Goal: Transaction & Acquisition: Purchase product/service

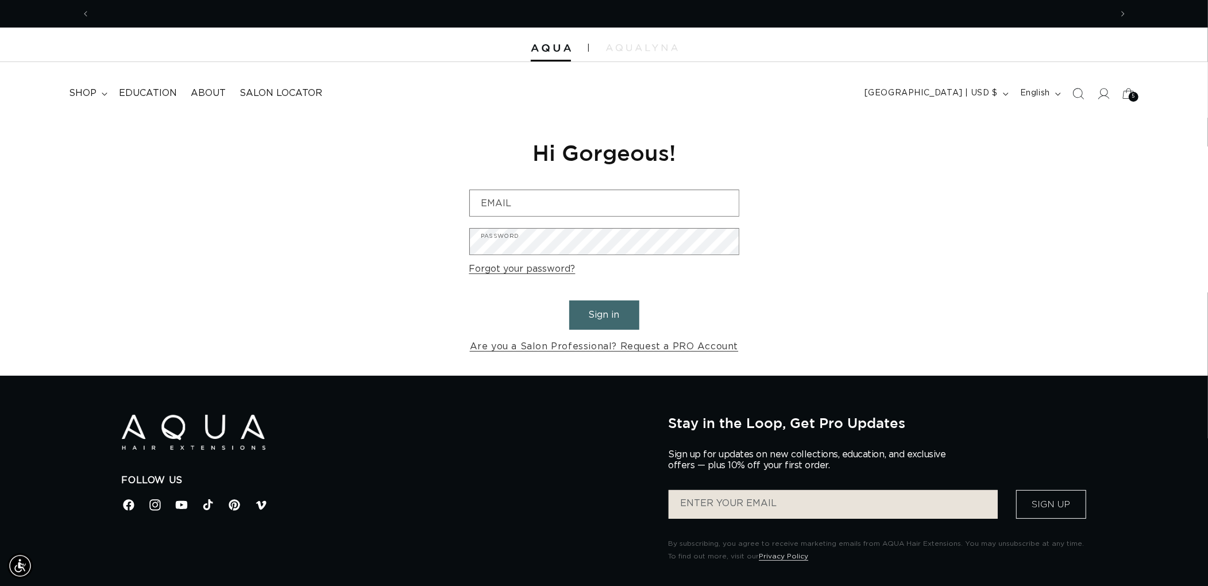
scroll to position [0, 1020]
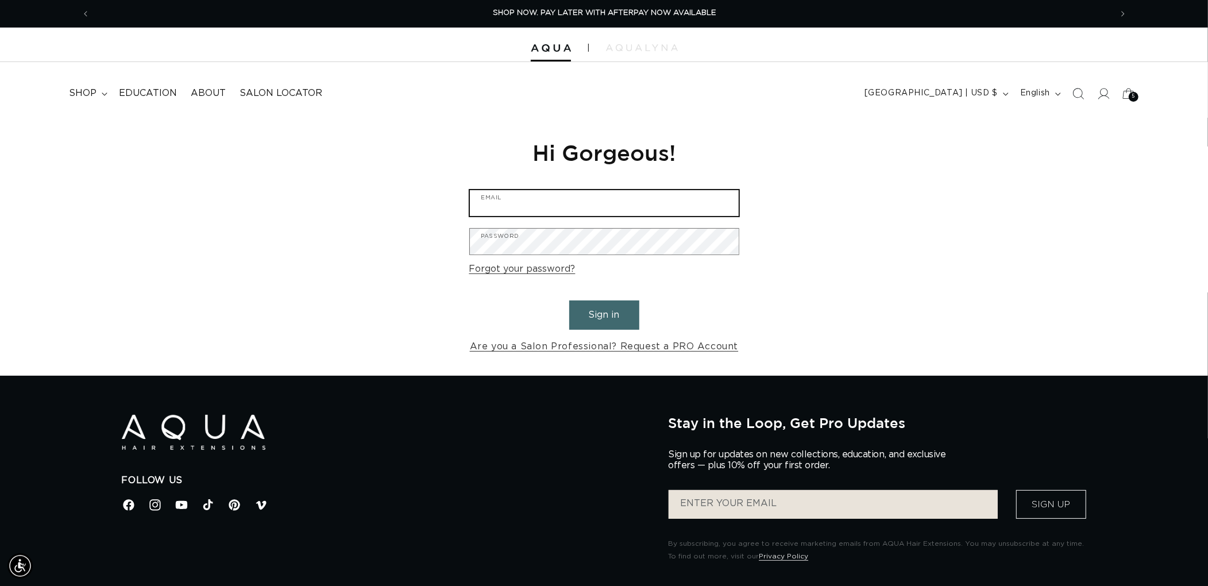
type input "graphics@pabeauty.com"
click at [606, 319] on button "Sign in" at bounding box center [604, 314] width 70 height 29
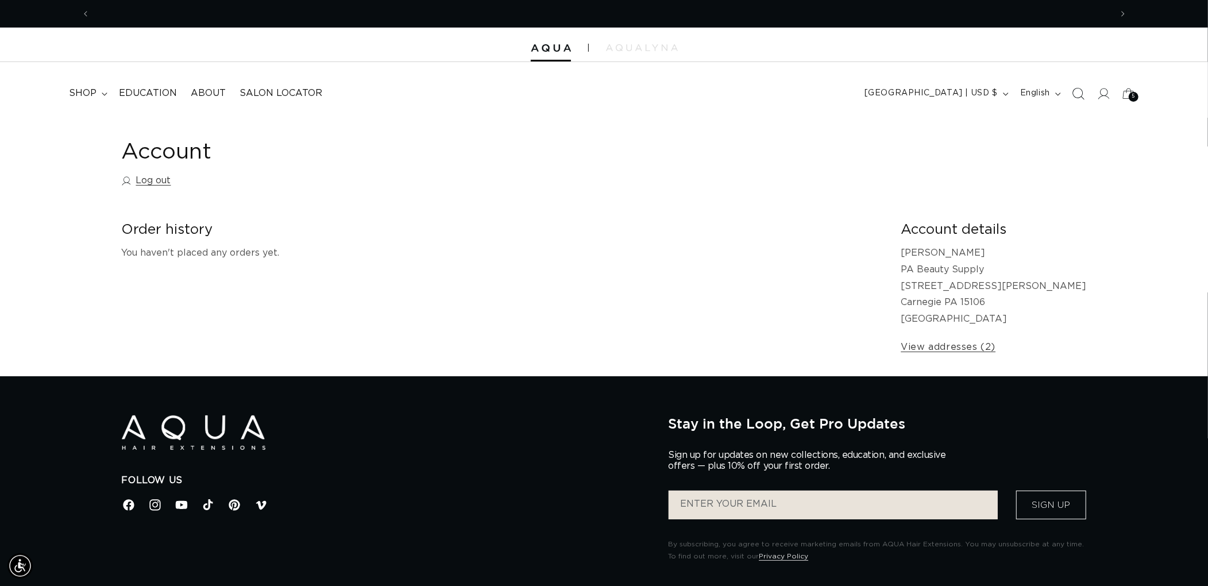
click at [1068, 95] on span "Search" at bounding box center [1077, 93] width 25 height 25
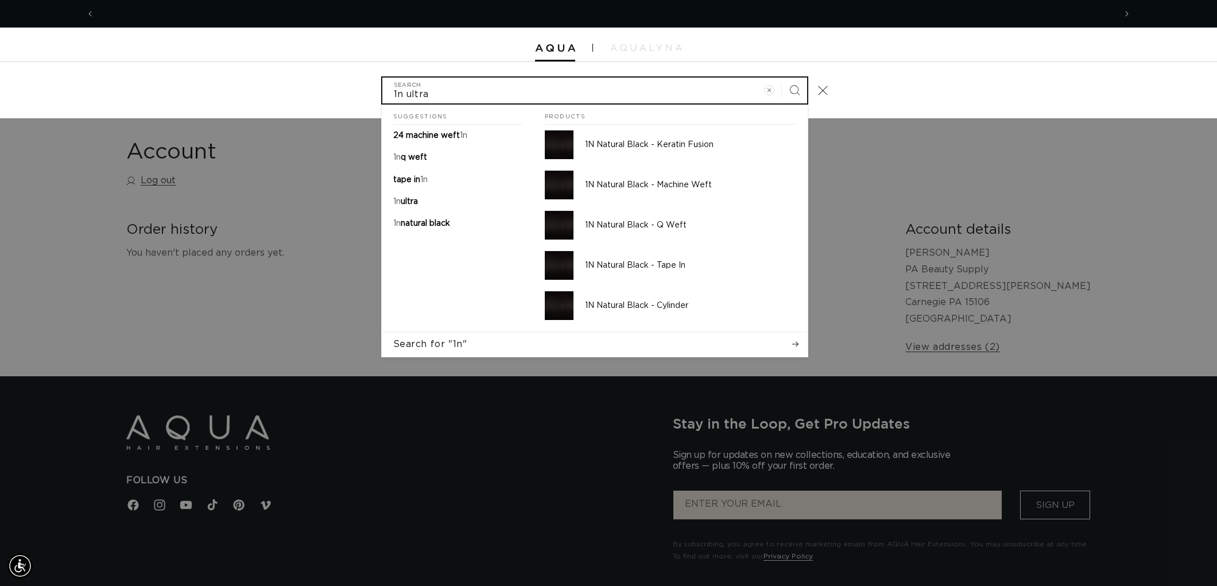
scroll to position [0, 2041]
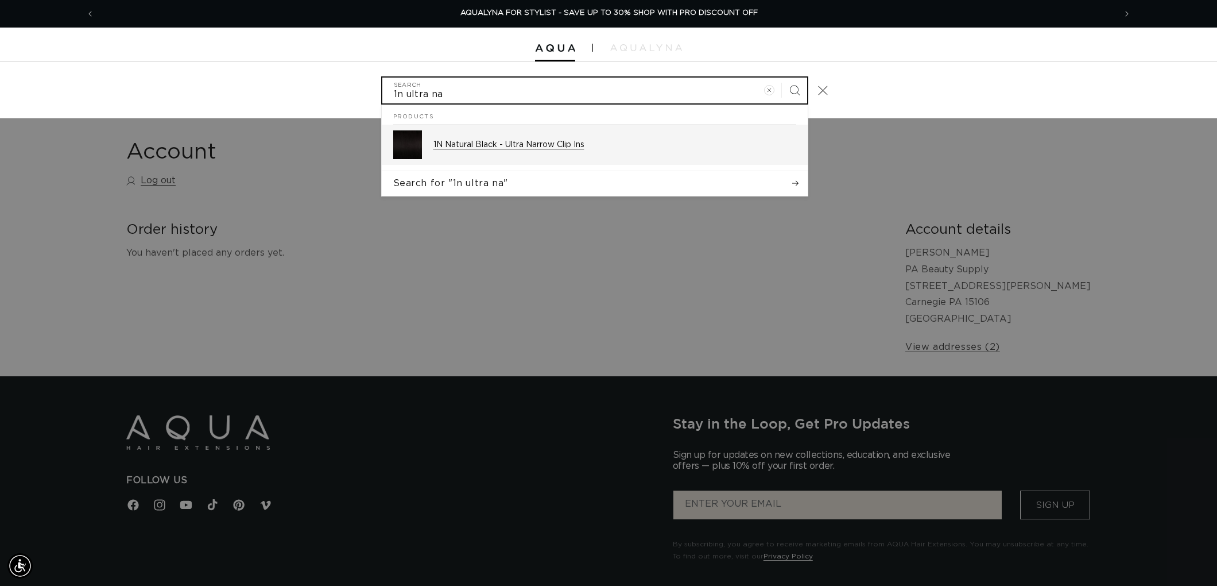
type input "1n ultra na"
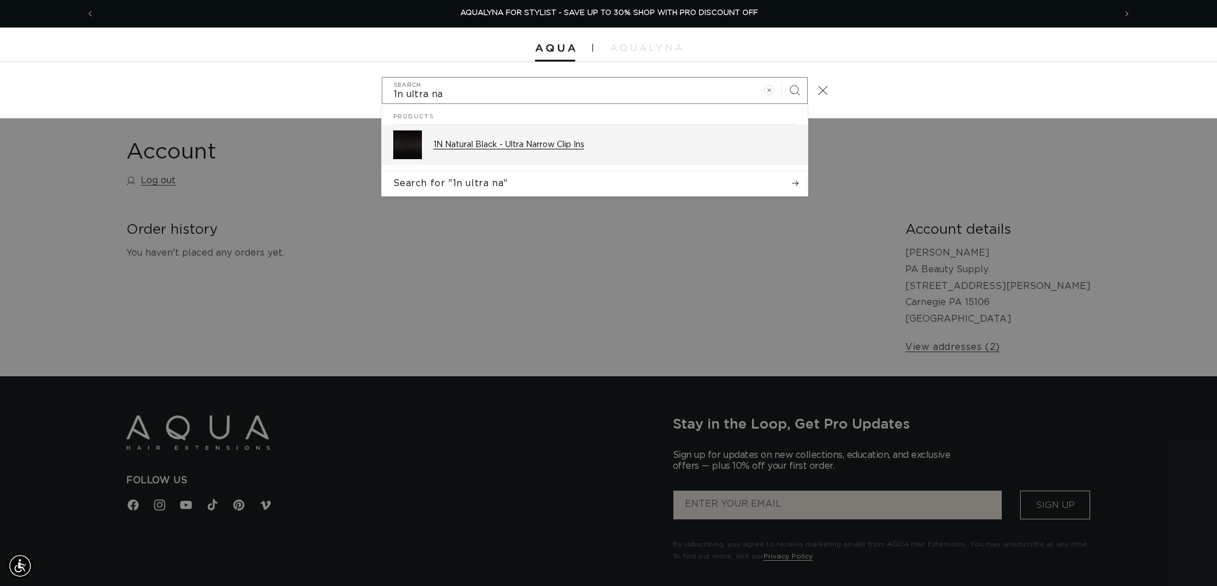
click at [638, 153] on div "1N Natural Black - Ultra Narrow Clip Ins" at bounding box center [615, 144] width 363 height 29
